Goal: Check status: Check status

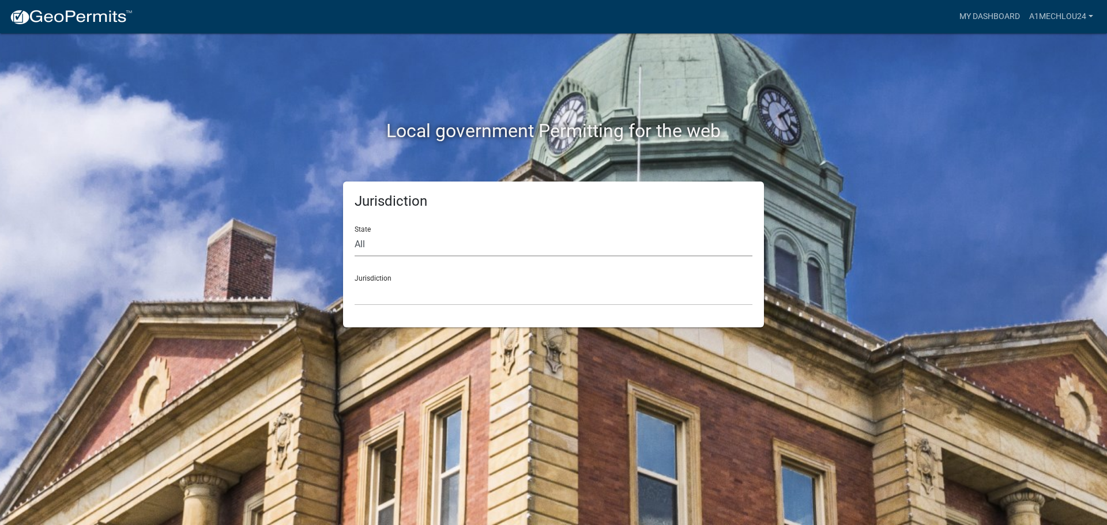
click at [420, 249] on select "All [US_STATE] [US_STATE] [US_STATE] [US_STATE] [US_STATE] [US_STATE] [US_STATE…" at bounding box center [554, 245] width 398 height 24
select select "[US_STATE]"
click at [355, 233] on select "All [US_STATE] [US_STATE] [US_STATE] [US_STATE] [US_STATE] [US_STATE] [US_STATE…" at bounding box center [554, 245] width 398 height 24
click at [371, 300] on select "City of [GEOGRAPHIC_DATA], [US_STATE] City of [GEOGRAPHIC_DATA], [US_STATE] Cit…" at bounding box center [554, 294] width 398 height 24
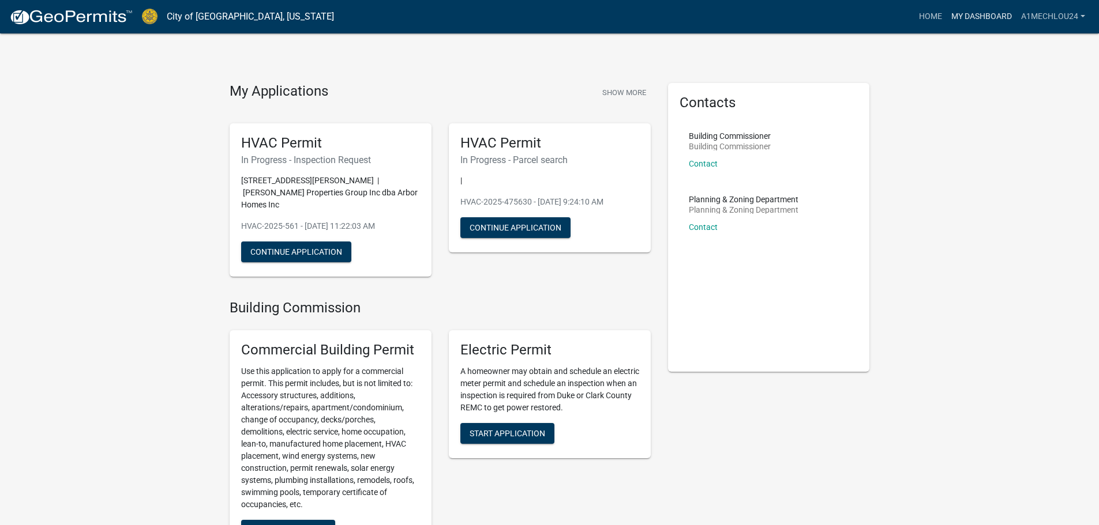
click at [963, 18] on link "My Dashboard" at bounding box center [981, 17] width 70 height 22
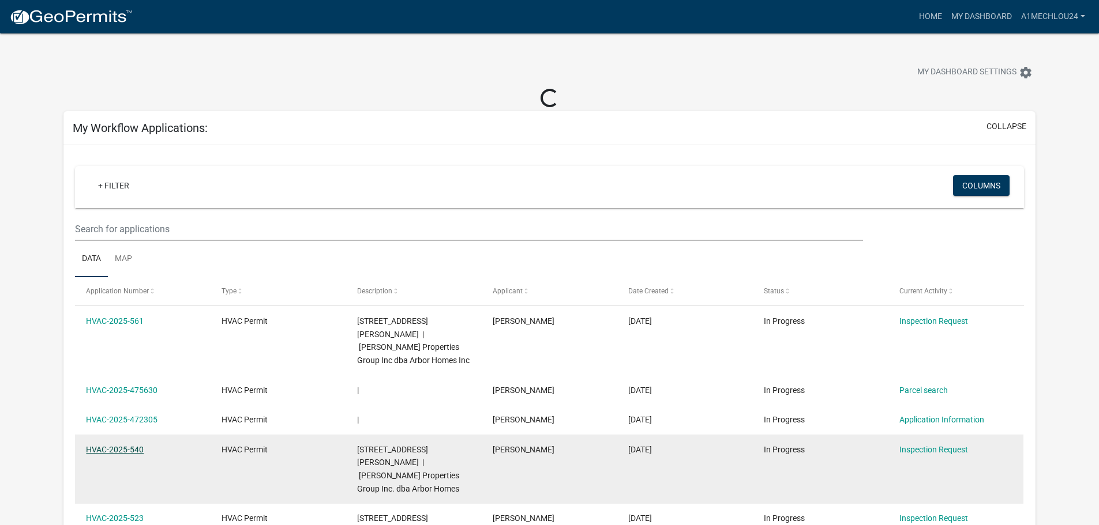
click at [115, 445] on link "HVAC-2025-540" at bounding box center [115, 449] width 58 height 9
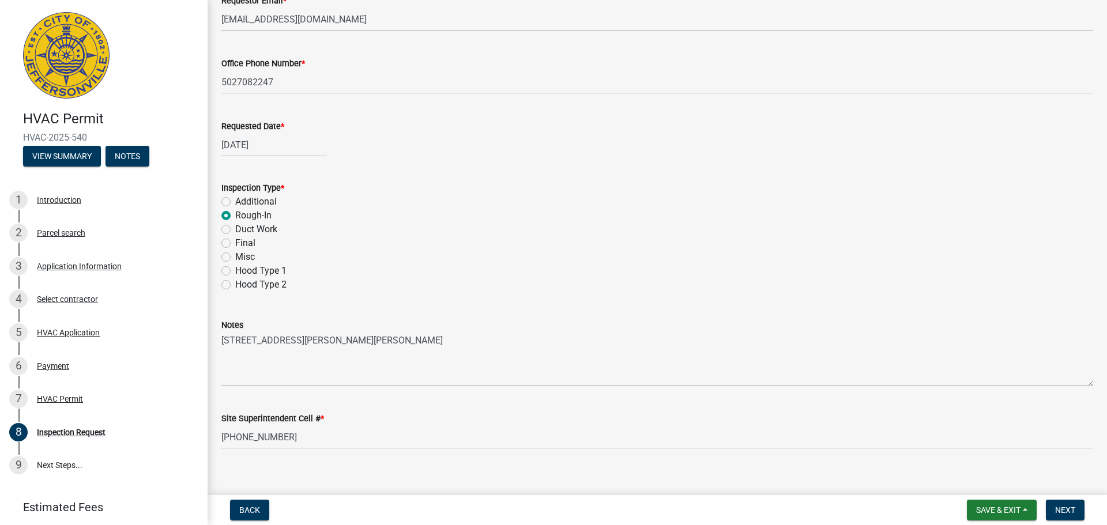
scroll to position [163, 0]
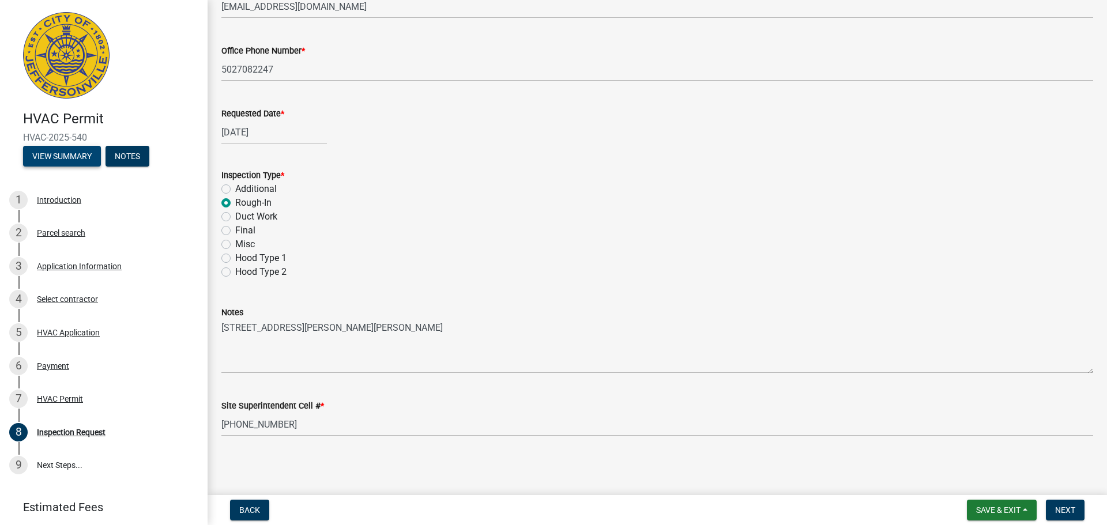
click at [46, 151] on button "View Summary" at bounding box center [62, 156] width 78 height 21
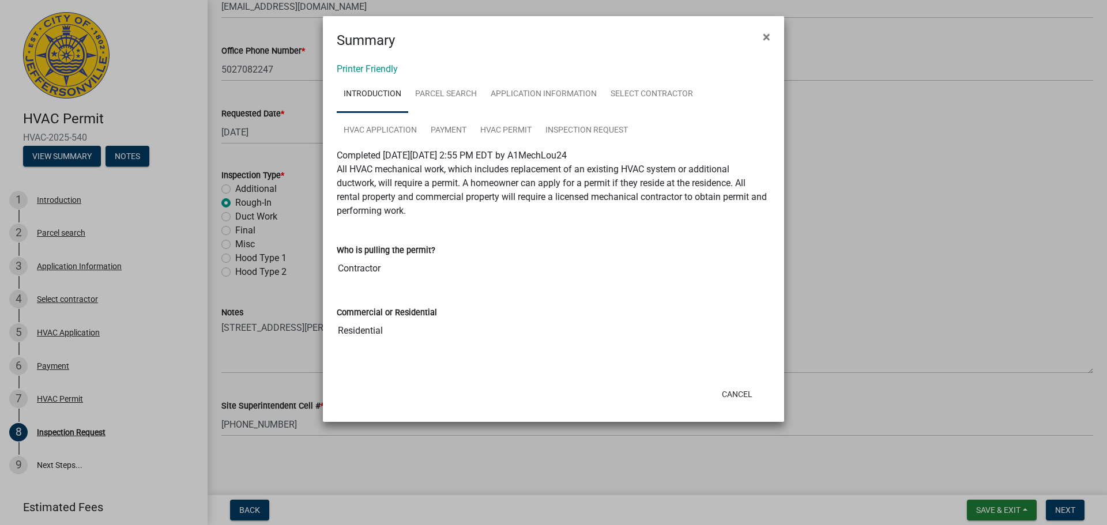
click at [136, 161] on ngb-modal-window "Summary × Printer Friendly Introduction Parcel search Application Information S…" at bounding box center [553, 262] width 1107 height 525
